Goal: Task Accomplishment & Management: Manage account settings

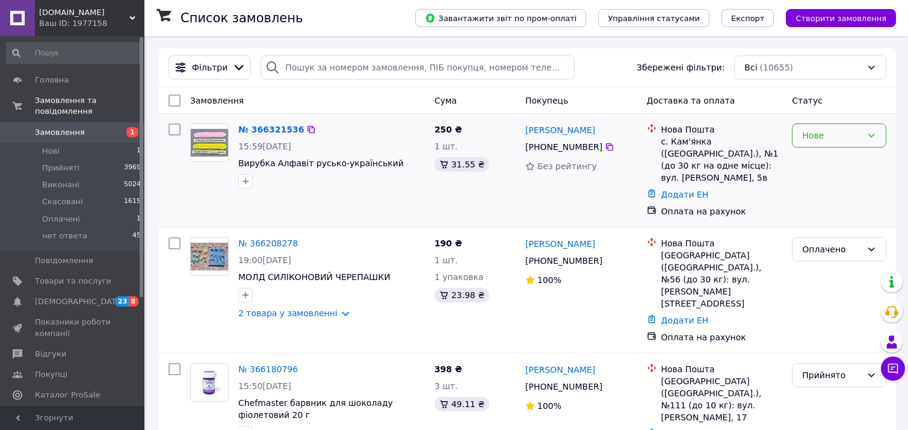
click at [836, 139] on div "Нове" at bounding box center [833, 135] width 60 height 13
click at [830, 167] on li "Прийнято" at bounding box center [839, 162] width 93 height 22
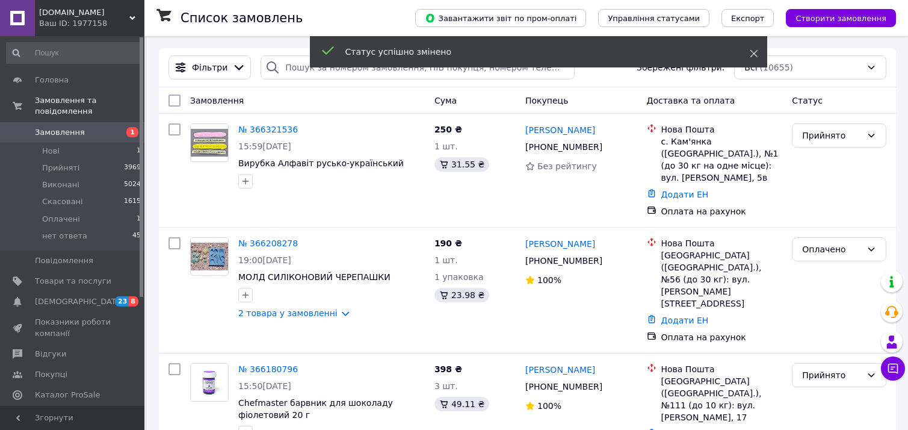
click at [754, 54] on use at bounding box center [754, 54] width 8 height 8
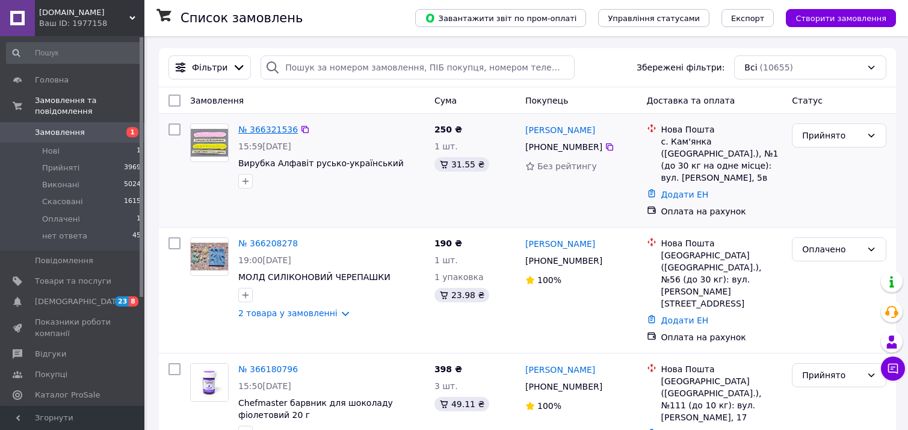
click at [267, 125] on link "№ 366321536" at bounding box center [268, 130] width 60 height 10
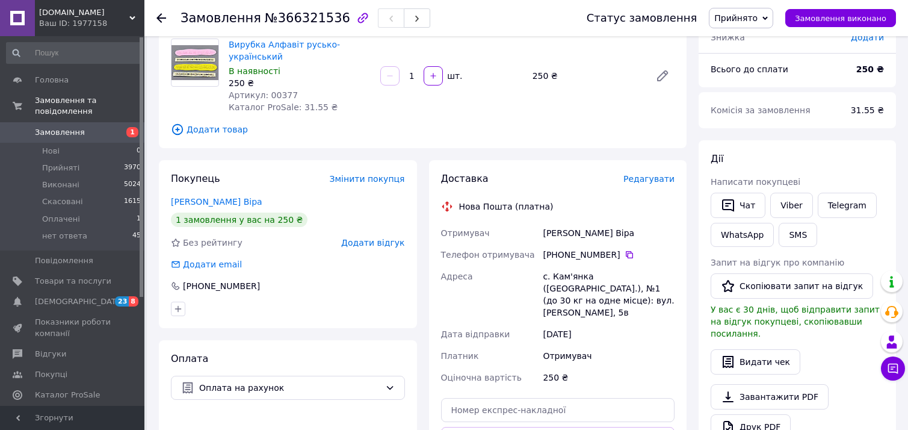
scroll to position [120, 0]
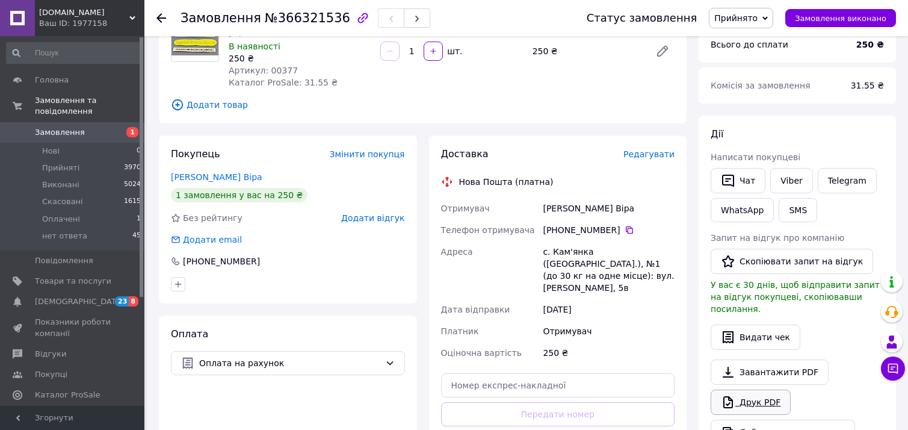
click at [746, 390] on link "Друк PDF" at bounding box center [751, 402] width 80 height 25
click at [758, 17] on span "Прийнято" at bounding box center [736, 18] width 43 height 10
click at [756, 79] on li "Оплачено" at bounding box center [741, 78] width 63 height 18
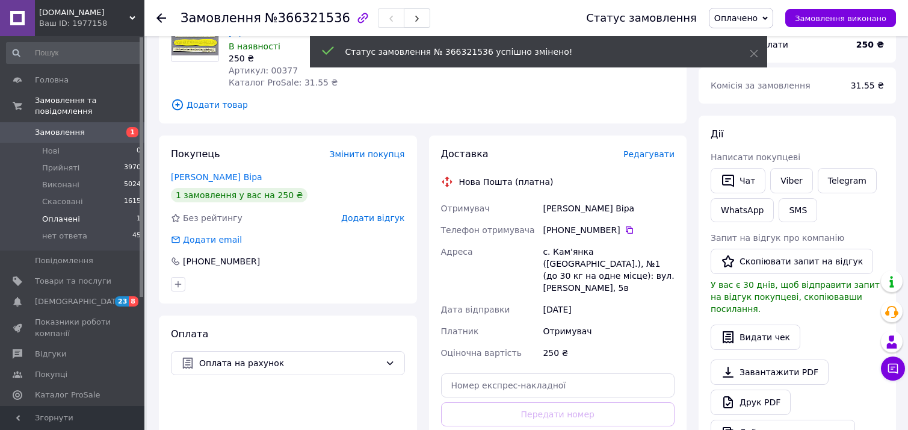
click at [78, 211] on li "Оплачені 1" at bounding box center [74, 219] width 148 height 17
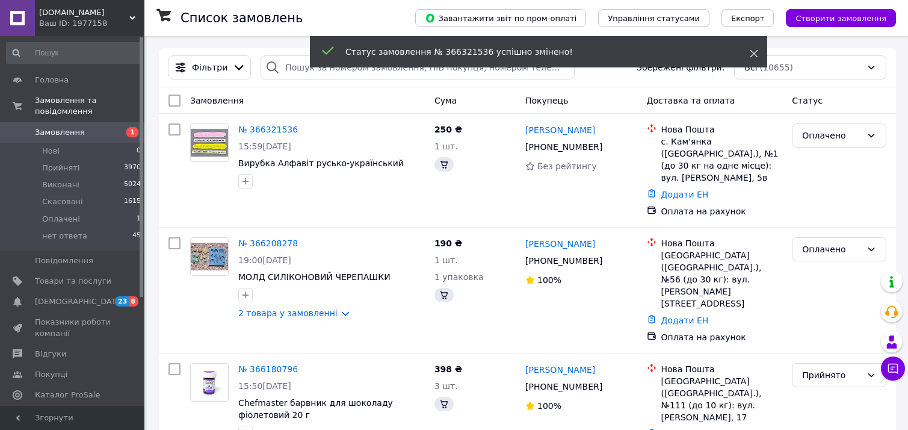
click at [758, 52] on icon at bounding box center [754, 53] width 8 height 8
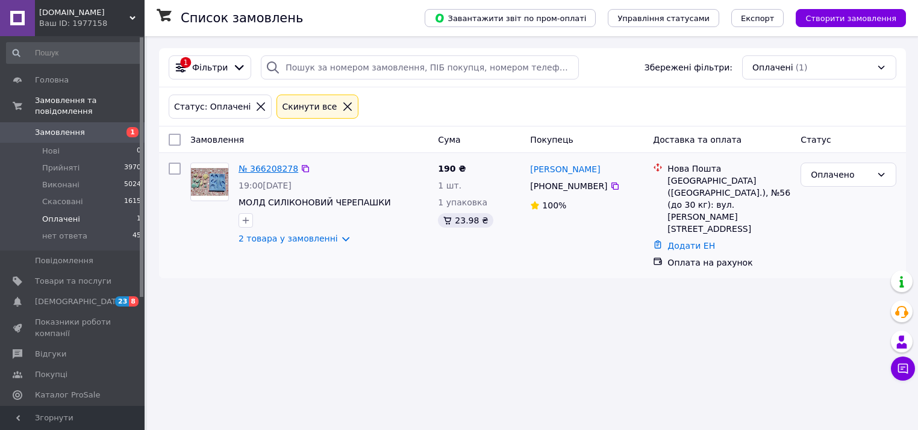
click at [263, 168] on link "№ 366208278" at bounding box center [268, 169] width 60 height 10
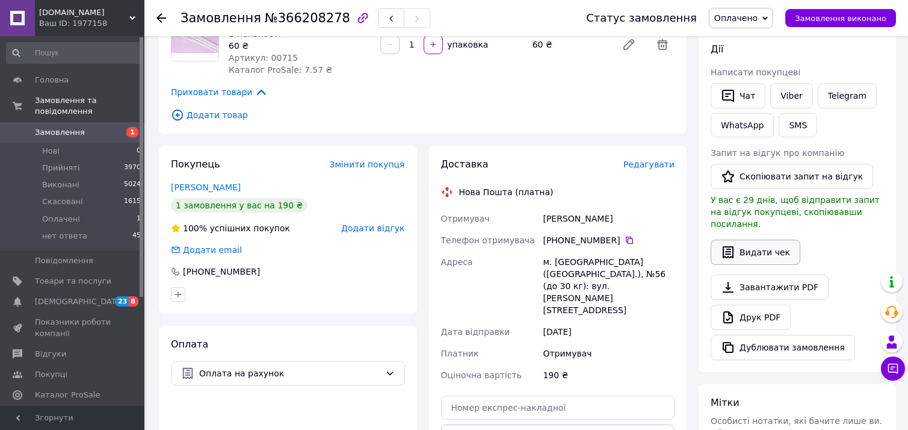
scroll to position [301, 0]
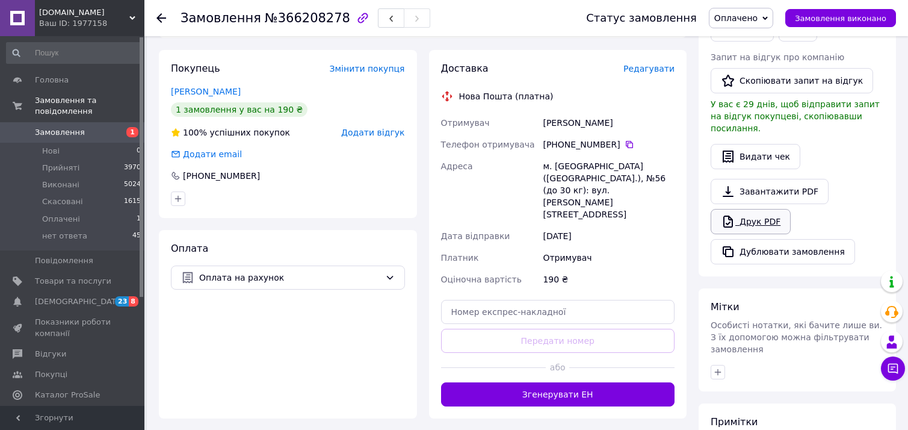
click at [761, 209] on link "Друк PDF" at bounding box center [751, 221] width 80 height 25
click at [61, 143] on li "Нові 0" at bounding box center [74, 151] width 148 height 17
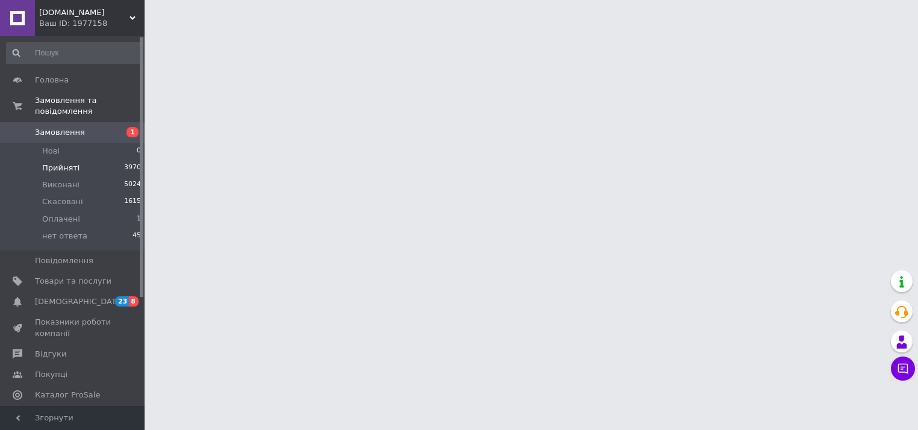
click at [69, 163] on span "Прийняті" at bounding box center [60, 168] width 37 height 11
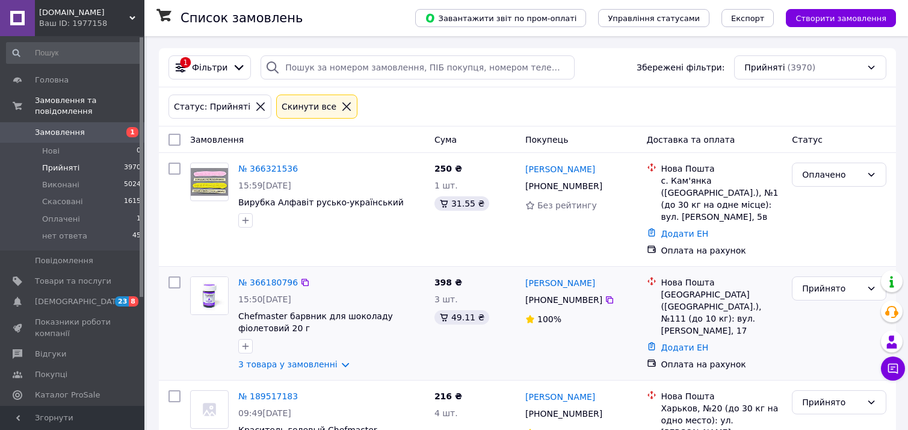
scroll to position [60, 0]
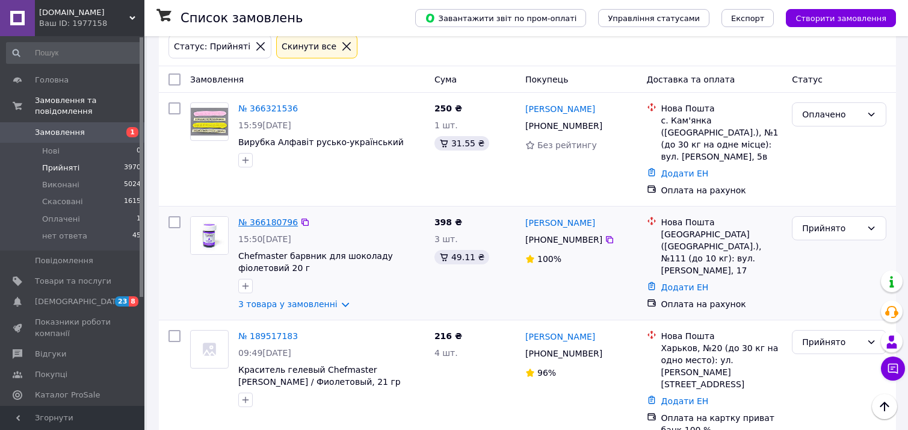
click at [270, 217] on link "№ 366180796" at bounding box center [268, 222] width 60 height 10
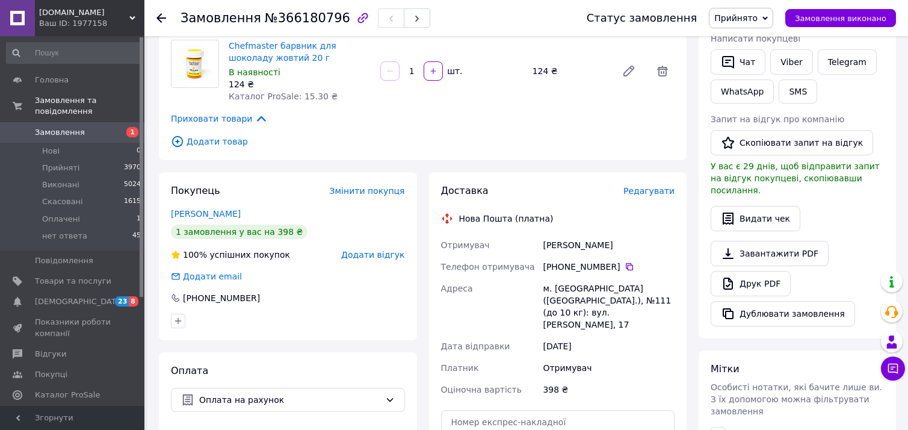
scroll to position [241, 0]
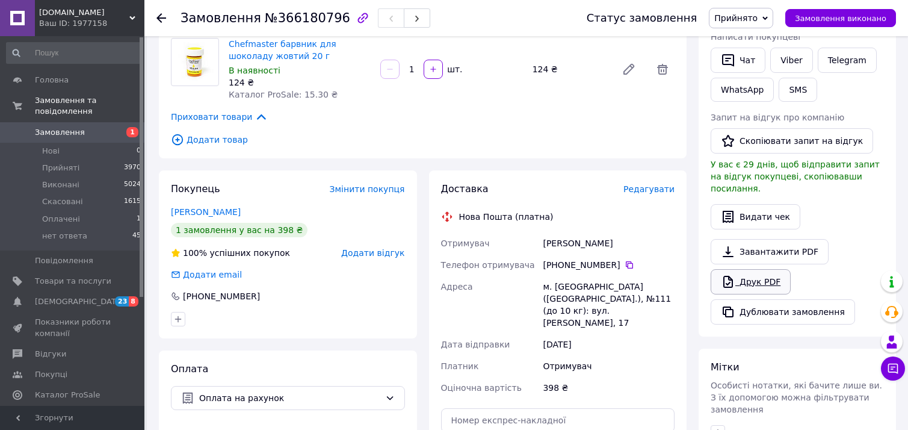
click at [762, 270] on link "Друк PDF" at bounding box center [751, 281] width 80 height 25
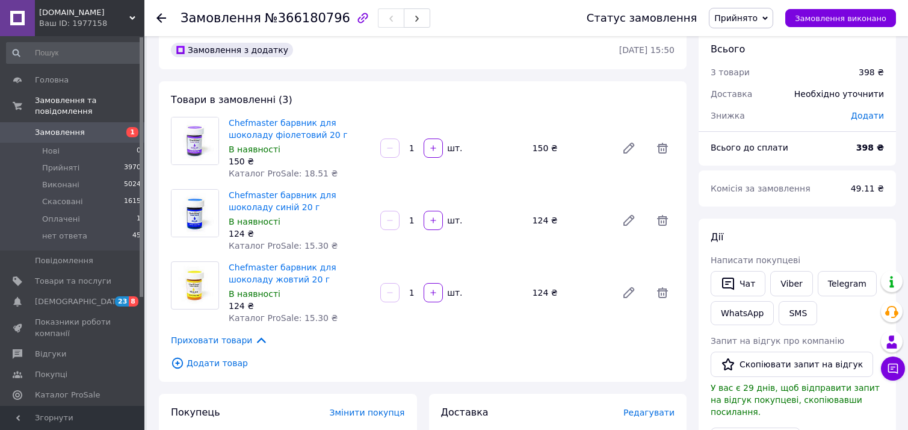
scroll to position [0, 0]
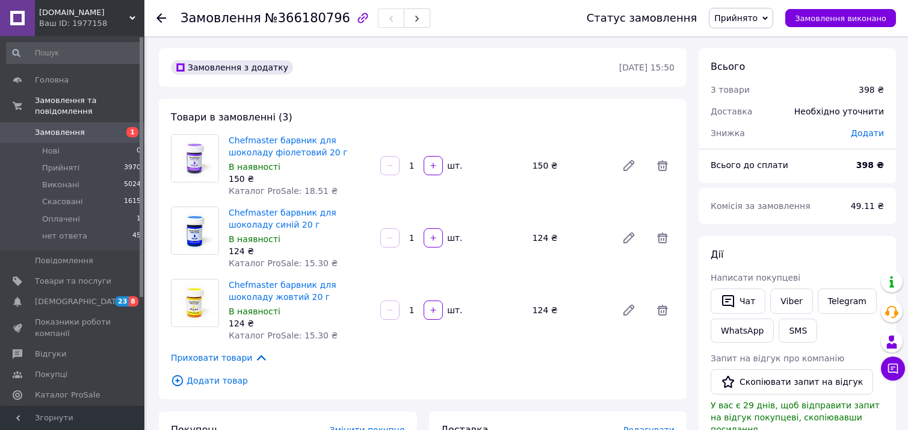
click at [757, 20] on span "Прийнято" at bounding box center [736, 18] width 43 height 10
click at [755, 73] on li "Оплачено" at bounding box center [741, 78] width 63 height 18
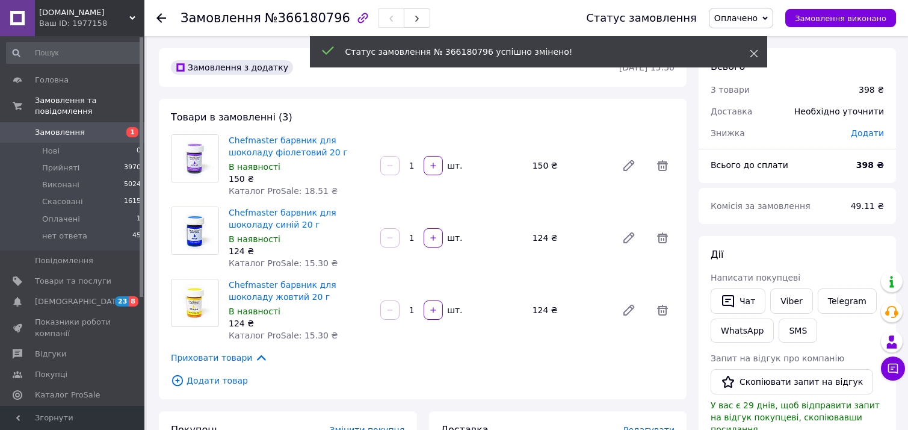
click at [758, 58] on div "Статус замовлення № 366180796 успішно змінено!" at bounding box center [539, 51] width 458 height 31
click at [758, 58] on span at bounding box center [754, 54] width 8 height 12
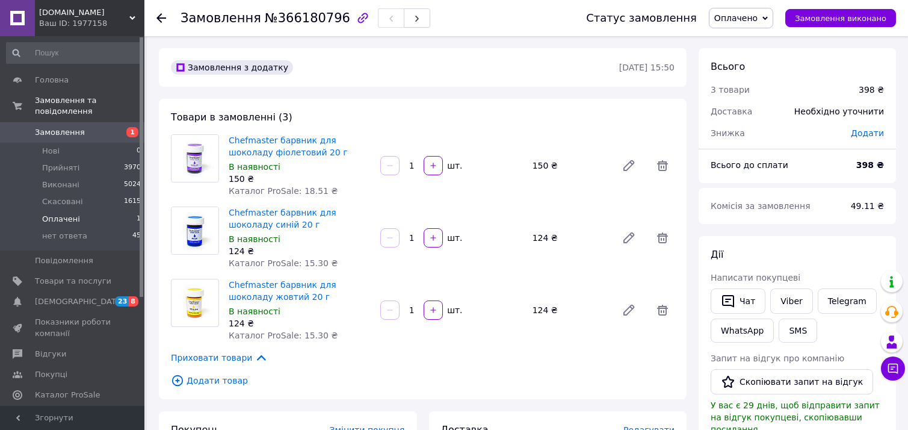
click at [77, 211] on li "Оплачені 1" at bounding box center [74, 219] width 148 height 17
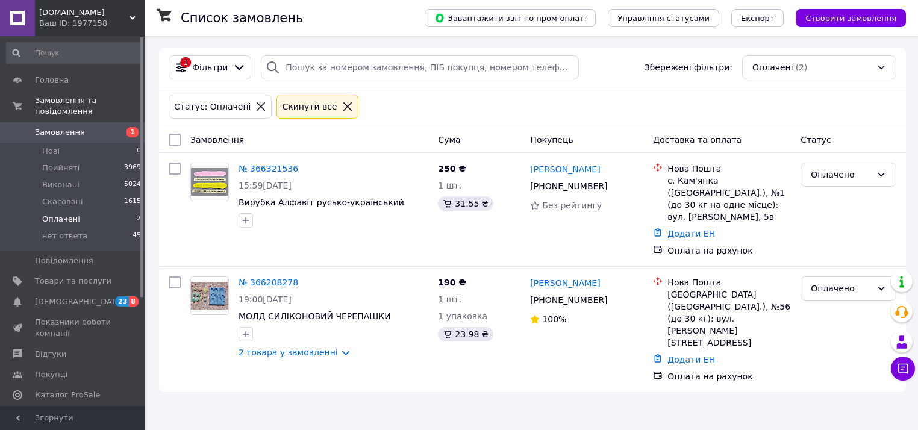
click at [51, 128] on link "Замовлення 1" at bounding box center [74, 132] width 148 height 20
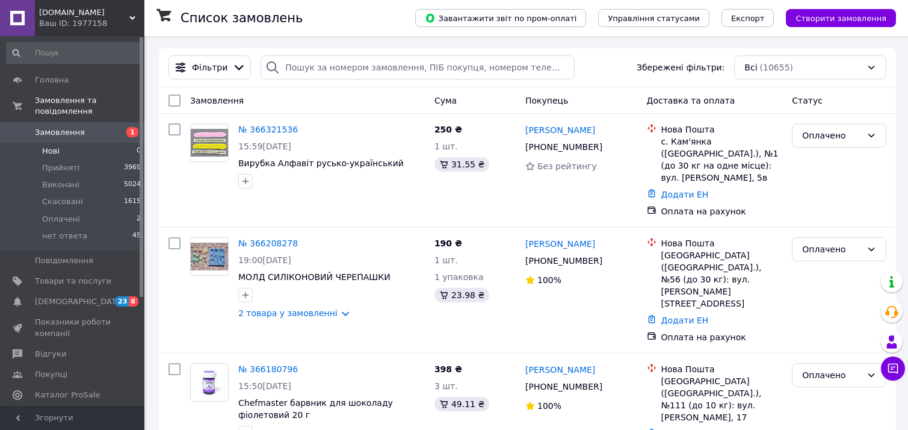
click at [37, 143] on li "Нові 0" at bounding box center [74, 151] width 148 height 17
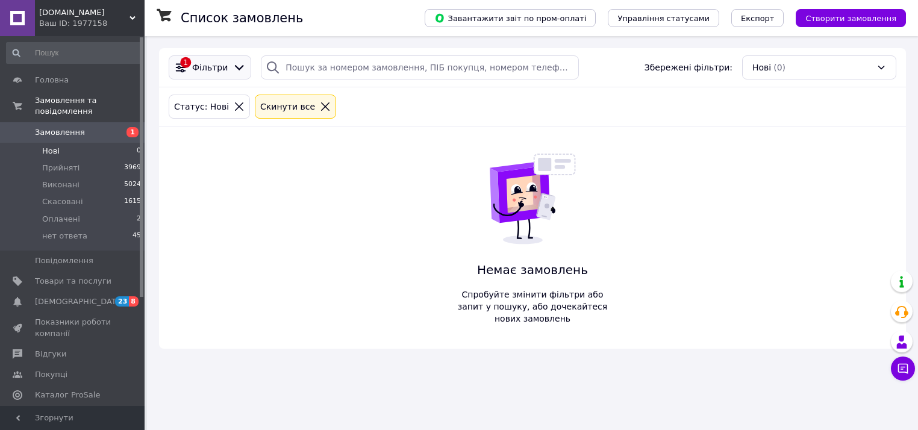
click at [207, 65] on span "Фільтри" at bounding box center [210, 67] width 36 height 12
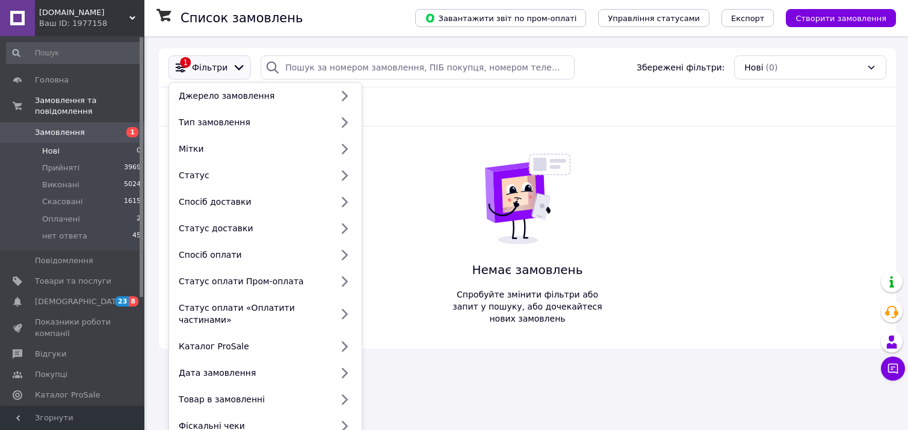
click at [92, 127] on span "Замовлення" at bounding box center [73, 132] width 76 height 11
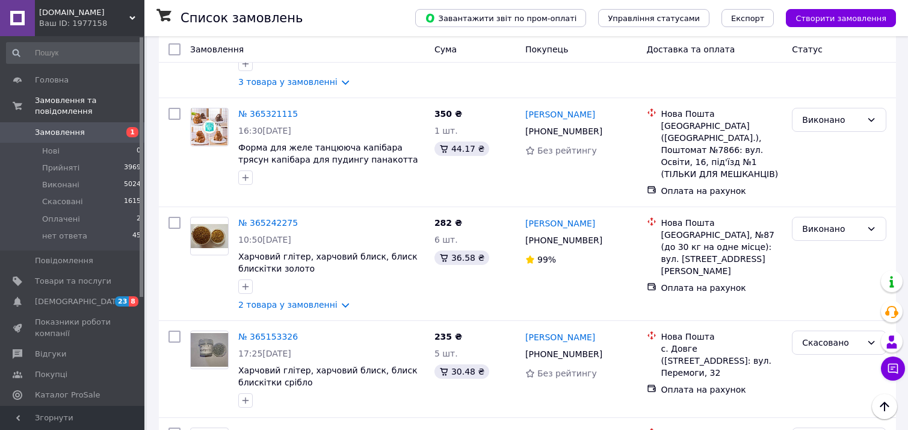
scroll to position [1144, 0]
